Goal: Check status: Check status

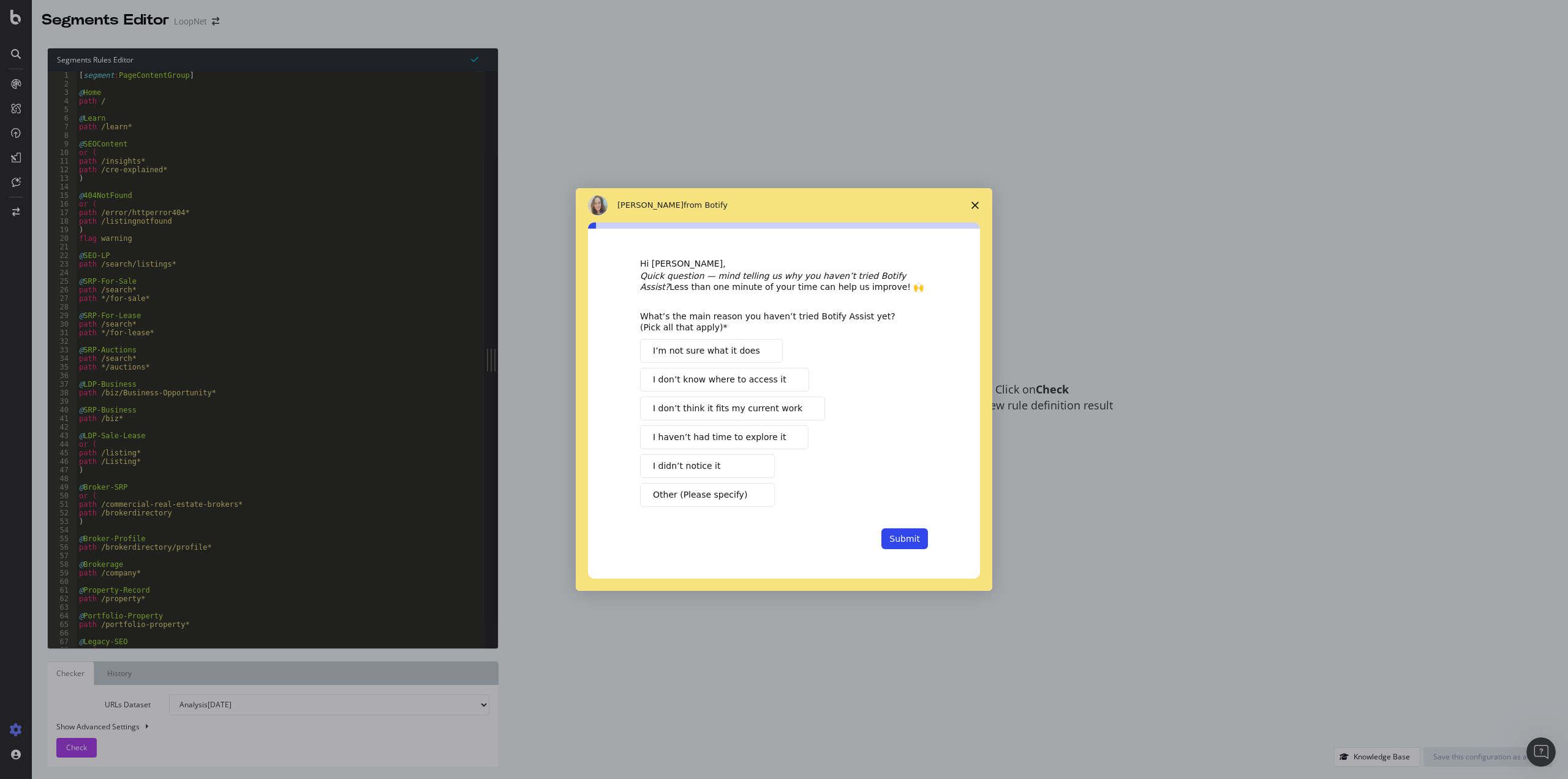
click at [973, 205] on icon "Close survey" at bounding box center [975, 205] width 7 height 7
